Goal: Ask a question

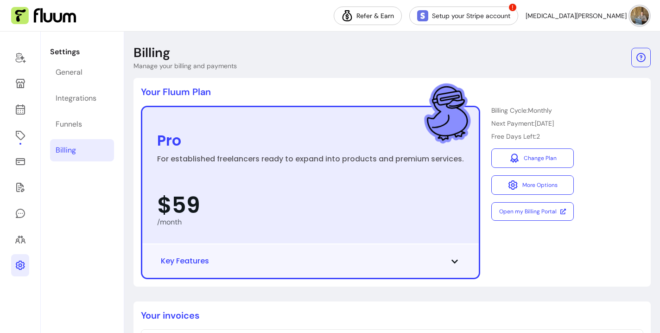
click at [541, 246] on div "Billing Cycle: Monthly Next Payment: [DATE] Free Days Left: 2 Change Plan More …" at bounding box center [532, 192] width 82 height 173
click at [442, 264] on button "Key Features" at bounding box center [310, 260] width 299 height 11
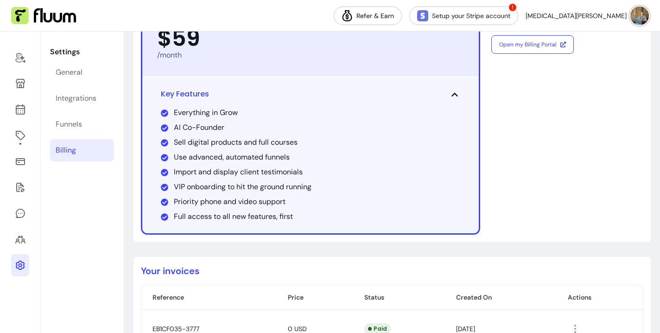
scroll to position [234, 0]
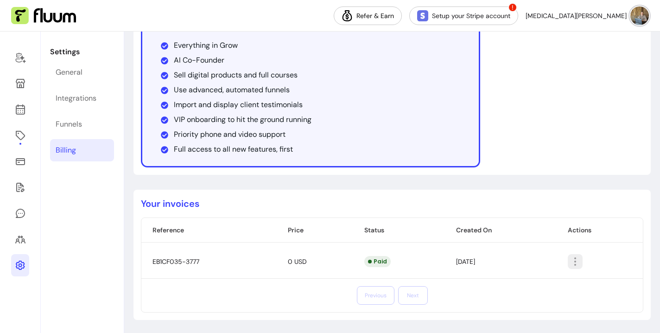
click at [577, 262] on button "button" at bounding box center [575, 261] width 15 height 15
click at [523, 170] on div "Your Fluum Plan Pro For established freelancers ready to expand into products a…" at bounding box center [391, 9] width 517 height 331
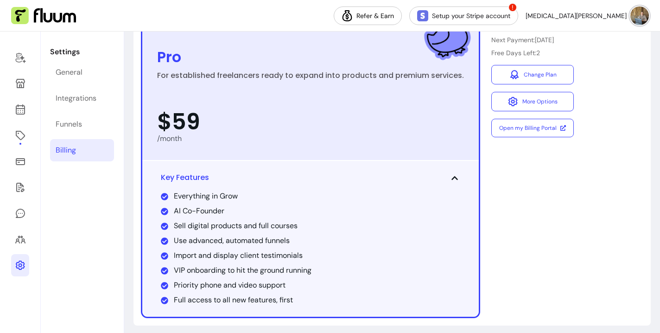
scroll to position [13, 0]
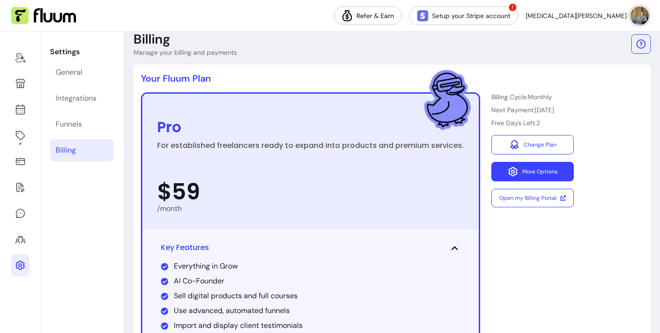
click at [524, 169] on button "More Options" at bounding box center [532, 171] width 82 height 19
click at [590, 155] on div "Pro For established freelancers ready to expand into products and premium servi…" at bounding box center [392, 240] width 502 height 296
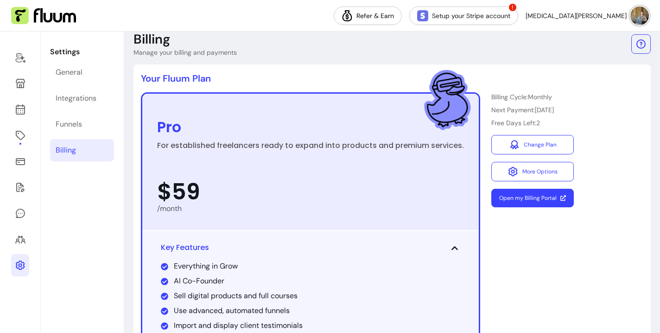
click at [524, 203] on link "Open my Billing Portal" at bounding box center [532, 198] width 82 height 19
click at [620, 119] on div "Pro For established freelancers ready to expand into products and premium servi…" at bounding box center [392, 240] width 502 height 296
click at [22, 57] on icon at bounding box center [20, 58] width 10 height 11
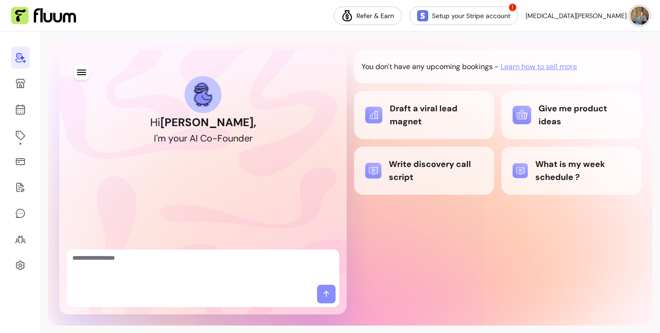
click at [429, 266] on div "You don't have any upcoming bookings - Learn how to sell more Draft a viral lea…" at bounding box center [497, 182] width 287 height 264
click at [438, 254] on div "You don't have any upcoming bookings - Learn how to sell more Draft a viral lea…" at bounding box center [497, 182] width 287 height 264
click at [443, 233] on div "You don't have any upcoming bookings - Learn how to sell more Draft a viral lea…" at bounding box center [497, 182] width 287 height 264
click at [426, 232] on div "You don't have any upcoming bookings - Learn how to sell more Draft a viral lea…" at bounding box center [497, 182] width 287 height 264
click at [412, 121] on div "Draft a viral lead magnet" at bounding box center [424, 115] width 118 height 26
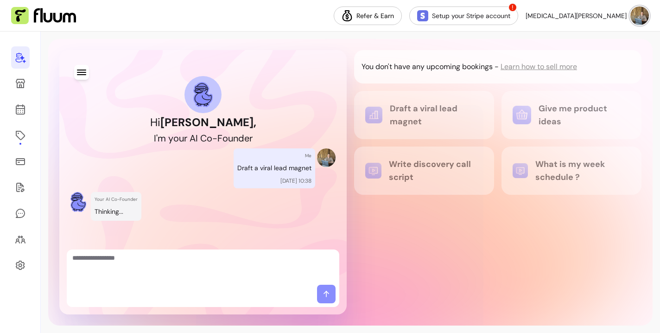
click at [435, 236] on div "You don't have any upcoming bookings - Learn how to sell more Draft a viral lea…" at bounding box center [497, 182] width 287 height 264
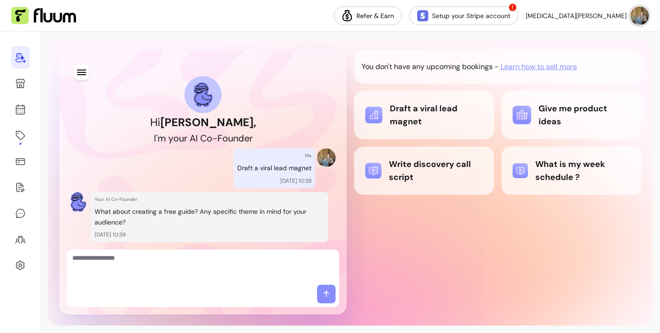
scroll to position [25, 0]
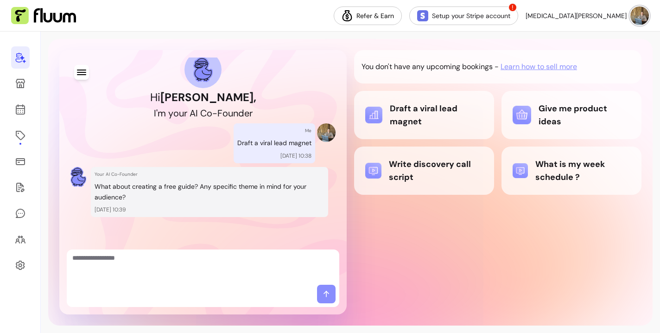
click at [427, 247] on div "You don't have any upcoming bookings - Learn how to sell more Draft a viral lea…" at bounding box center [497, 182] width 287 height 264
click at [491, 260] on div "You don't have any upcoming bookings - Learn how to sell more Draft a viral lea…" at bounding box center [497, 182] width 287 height 264
click at [193, 259] on textarea "Ask me anything..." at bounding box center [202, 267] width 261 height 28
type textarea "**********"
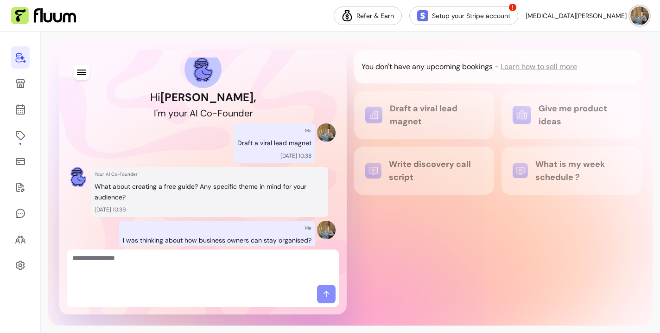
scroll to position [68, 0]
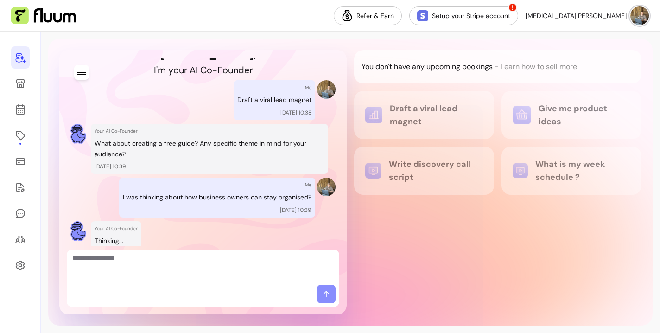
click at [426, 232] on div "You don't have any upcoming bookings - Learn how to sell more Draft a viral lea…" at bounding box center [497, 182] width 287 height 264
click at [424, 209] on div "You don't have any upcoming bookings - Learn how to sell more Draft a viral lea…" at bounding box center [497, 182] width 287 height 264
click at [424, 202] on div "You don't have any upcoming bookings - Learn how to sell more Draft a viral lea…" at bounding box center [497, 182] width 287 height 264
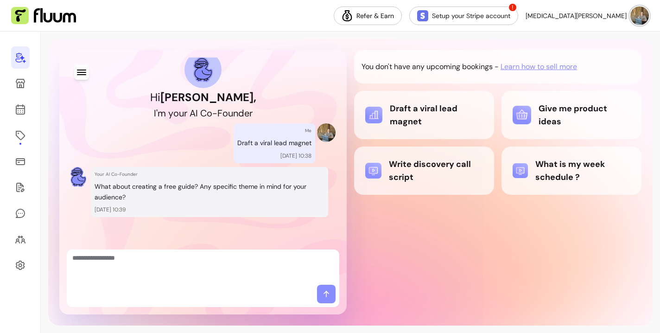
scroll to position [121, 0]
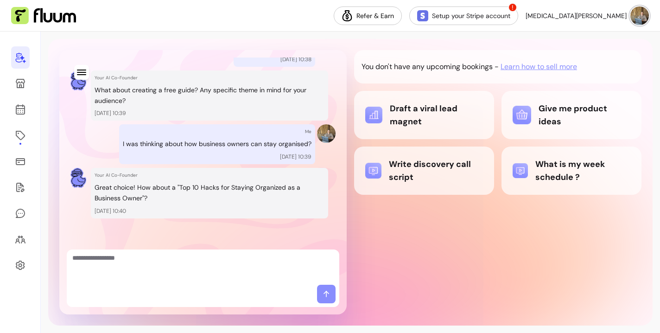
click at [198, 266] on textarea "Ask me anything..." at bounding box center [202, 267] width 261 height 28
click at [200, 261] on textarea "Ask me anything..." at bounding box center [202, 267] width 261 height 28
click at [210, 265] on textarea "Ask me anything..." at bounding box center [202, 267] width 261 height 28
type textarea "**********"
click at [325, 293] on icon at bounding box center [326, 293] width 9 height 9
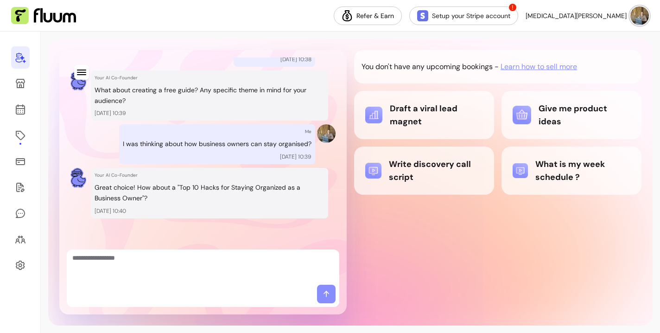
scroll to position [218, 0]
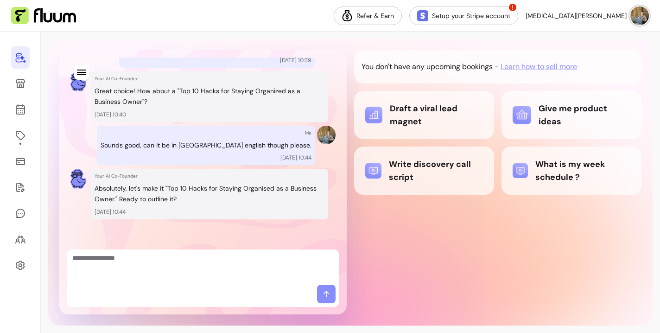
click at [165, 266] on textarea "Ask me anything..." at bounding box center [202, 267] width 261 height 28
type textarea "**********"
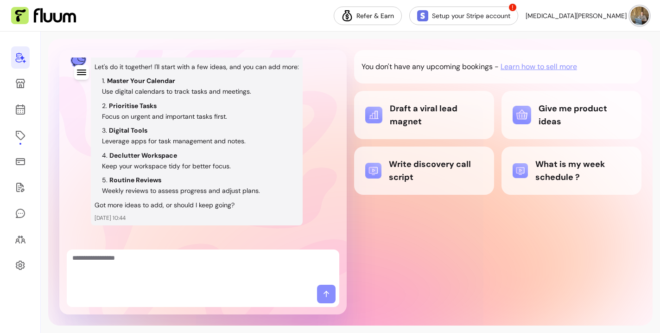
scroll to position [422, 0]
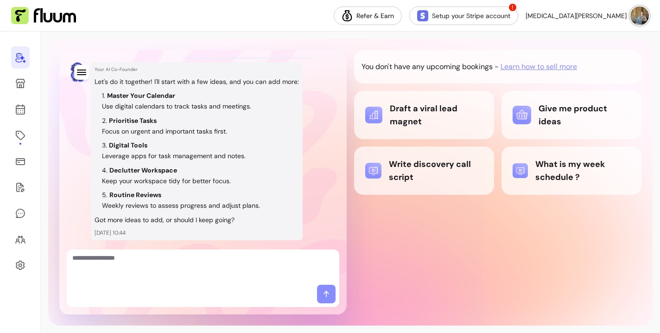
click at [307, 149] on div "Your AI Co-Founder Let's do it together! I'll start with a few ideas, and you c…" at bounding box center [190, 151] width 240 height 178
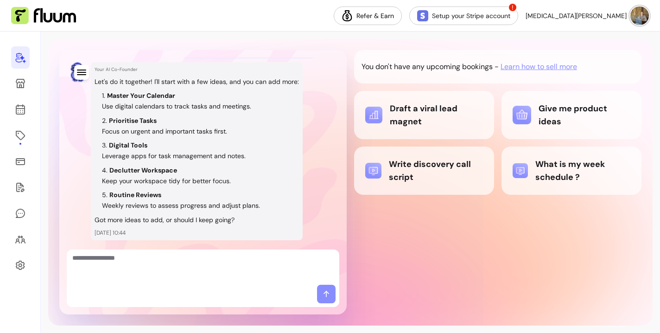
click at [187, 252] on div at bounding box center [203, 266] width 272 height 35
click at [189, 262] on textarea "Ask me anything..." at bounding box center [202, 267] width 261 height 28
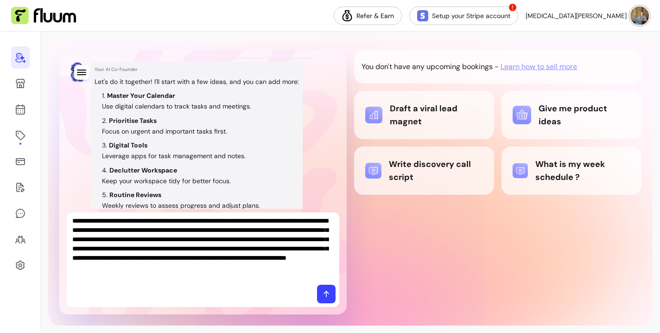
scroll to position [0, 0]
type textarea "**********"
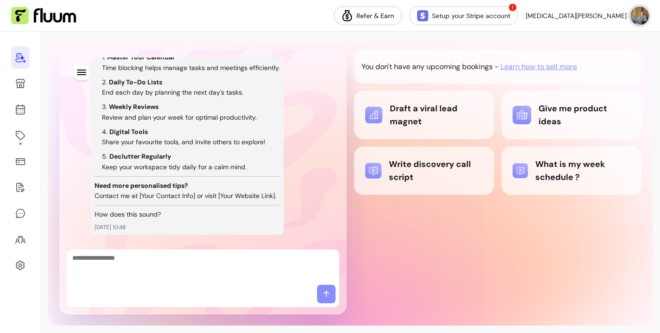
scroll to position [781, 0]
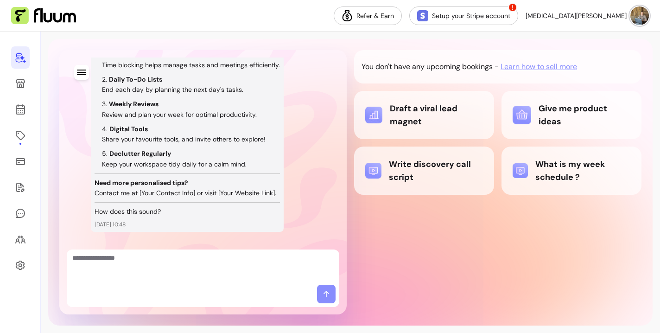
click at [232, 269] on textarea "Ask me anything..." at bounding box center [202, 267] width 261 height 28
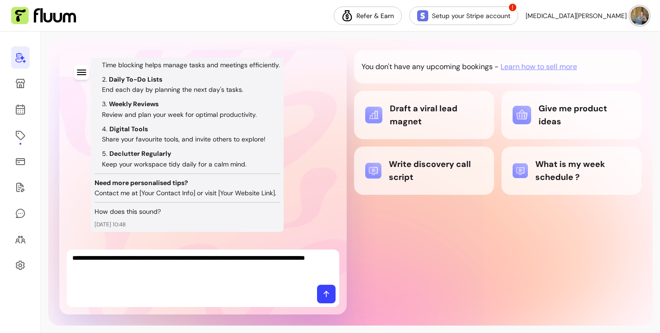
type textarea "**********"
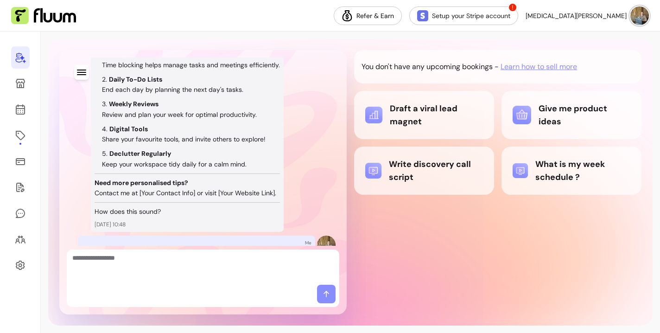
scroll to position [887, 0]
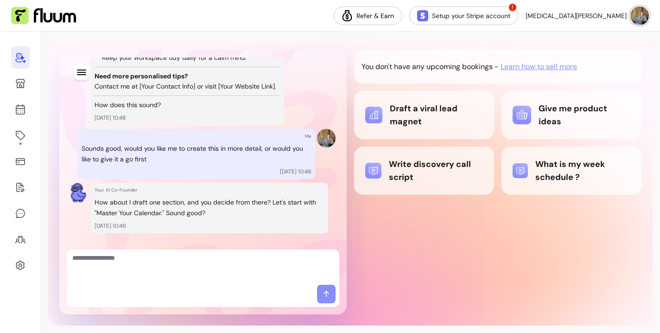
click at [246, 272] on textarea "Ask me anything..." at bounding box center [202, 267] width 261 height 28
type textarea "****"
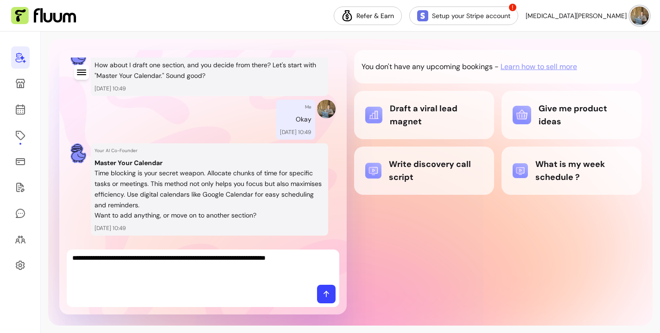
type textarea "**********"
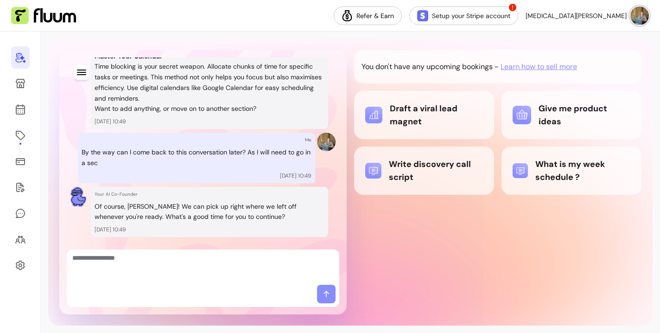
click at [235, 258] on textarea "Ask me anything..." at bounding box center [202, 267] width 261 height 28
type textarea "**********"
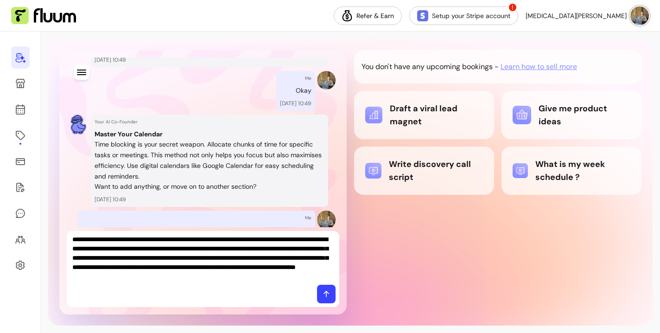
scroll to position [0, 0]
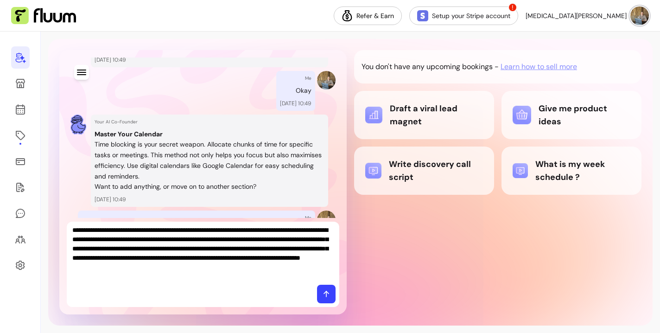
type textarea "**********"
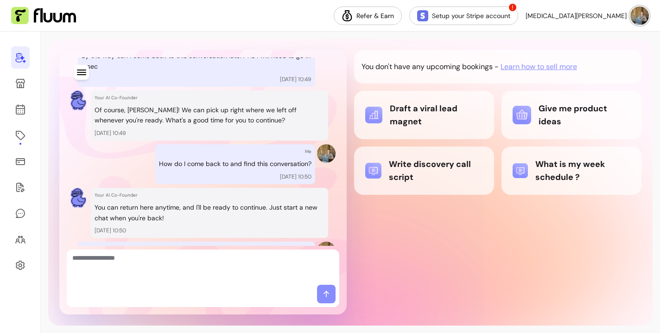
scroll to position [1436, 0]
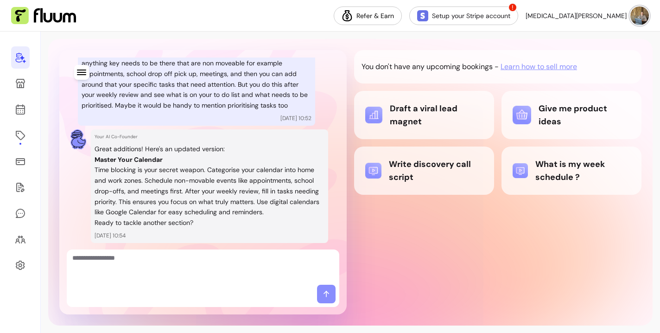
click at [413, 233] on div "You don't have any upcoming bookings - Learn how to sell more Draft a viral lea…" at bounding box center [497, 182] width 287 height 264
click at [413, 220] on div "You don't have any upcoming bookings - Learn how to sell more Draft a viral lea…" at bounding box center [497, 182] width 287 height 264
click at [186, 264] on textarea "Ask me anything..." at bounding box center [202, 267] width 261 height 28
type textarea "****"
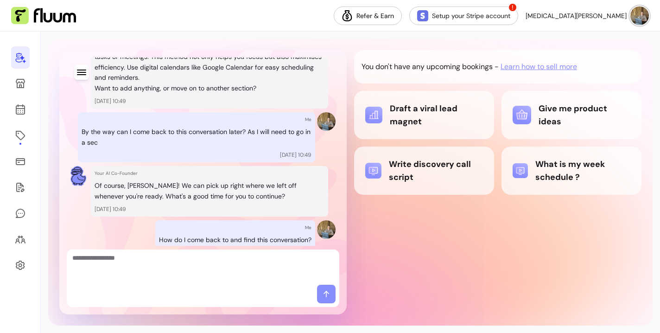
scroll to position [1426, 0]
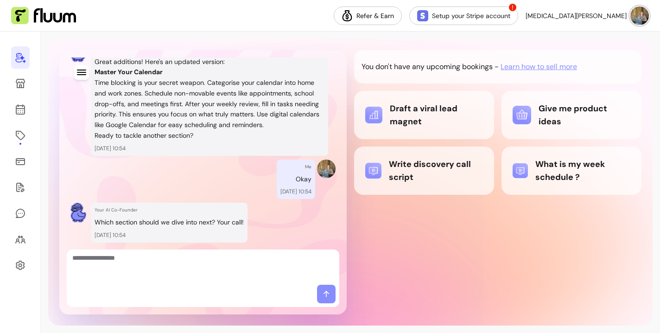
click at [210, 263] on textarea "Ask me anything..." at bounding box center [202, 267] width 261 height 28
type textarea "**********"
click at [322, 294] on icon at bounding box center [326, 293] width 9 height 9
